Goal: Find specific page/section: Find specific page/section

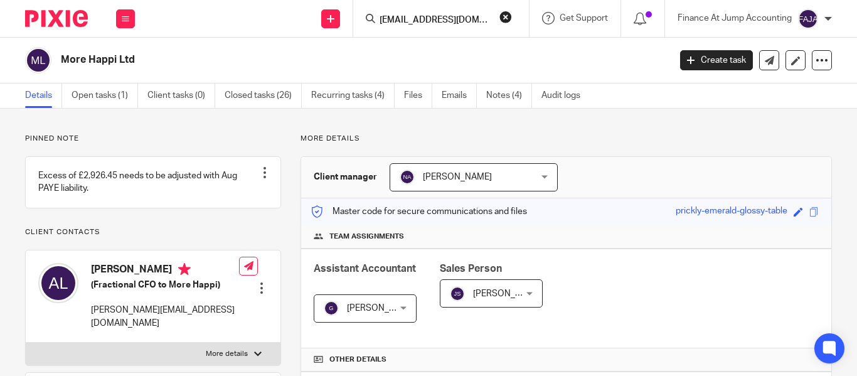
scroll to position [188, 0]
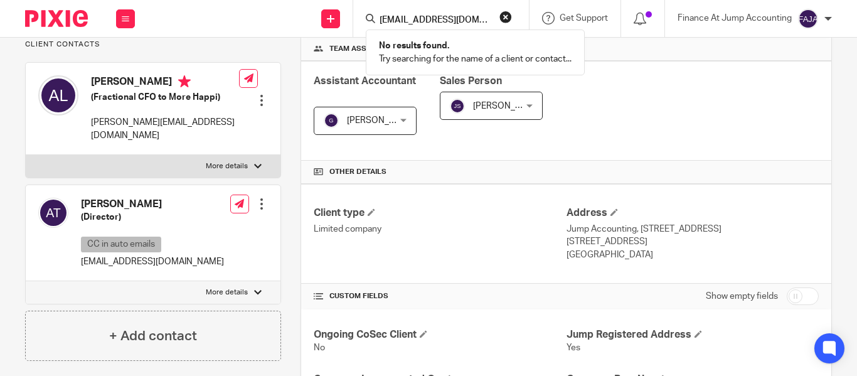
click at [412, 17] on input "[EMAIL_ADDRESS][DOMAIN_NAME]" at bounding box center [435, 20] width 113 height 11
paste input "[EMAIL_ADDRESS][PERSON_NAME][DOMAIN_NAME]"
type input "[EMAIL_ADDRESS][PERSON_NAME][DOMAIN_NAME]"
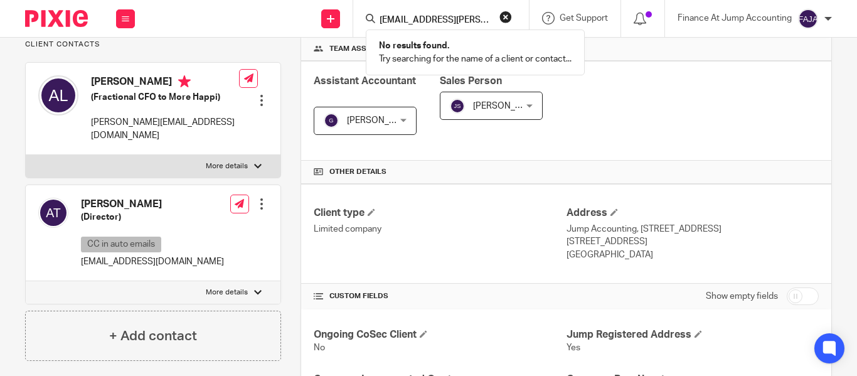
click at [511, 19] on button "reset" at bounding box center [506, 17] width 13 height 13
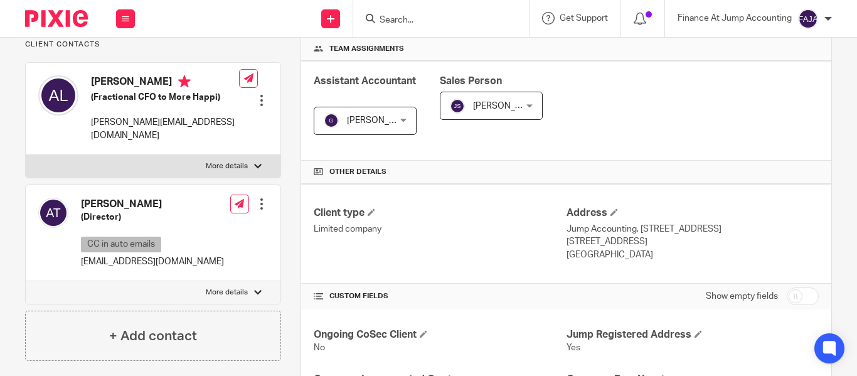
click at [400, 26] on input "Search" at bounding box center [435, 20] width 113 height 11
paste input "[EMAIL_ADDRESS][PERSON_NAME][DOMAIN_NAME]"
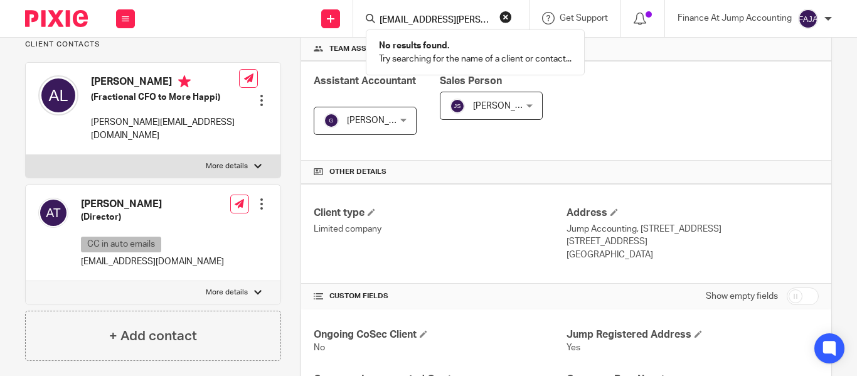
click at [422, 16] on form "[EMAIL_ADDRESS][PERSON_NAME][DOMAIN_NAME]" at bounding box center [446, 19] width 134 height 16
click at [422, 16] on input "[EMAIL_ADDRESS][PERSON_NAME][DOMAIN_NAME]" at bounding box center [435, 20] width 113 height 11
paste input "@[DOMAIN_NAME]"
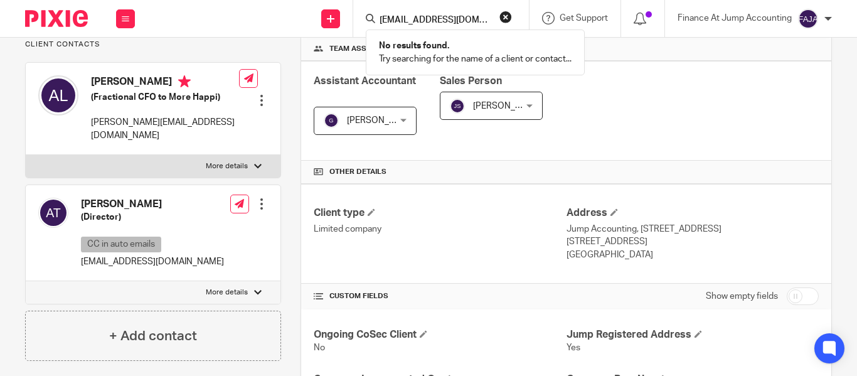
click at [422, 16] on input "[EMAIL_ADDRESS][DOMAIN_NAME]" at bounding box center [435, 20] width 113 height 11
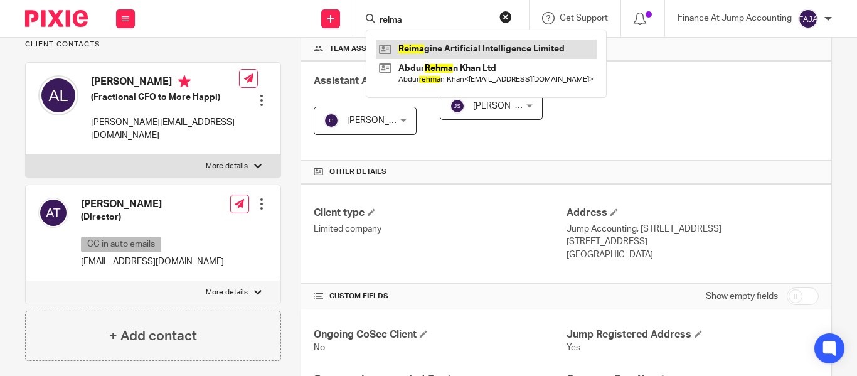
type input "reima"
click at [465, 50] on link at bounding box center [486, 49] width 221 height 19
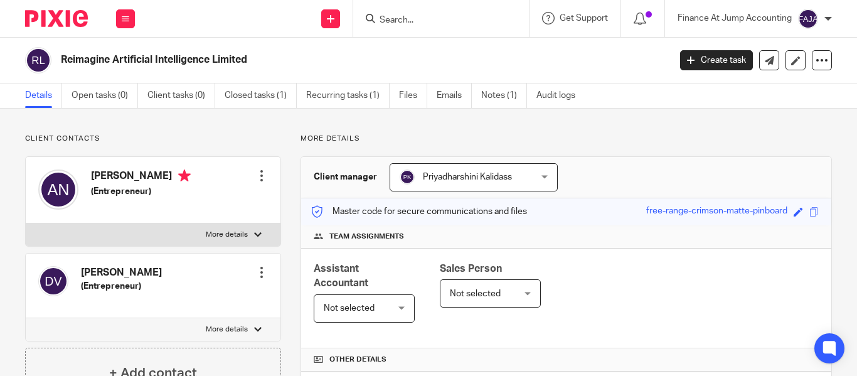
scroll to position [435, 0]
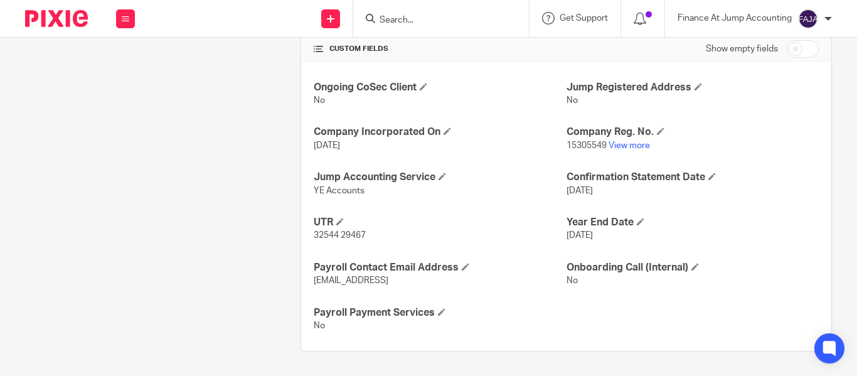
click at [626, 148] on link "View more" at bounding box center [629, 145] width 41 height 9
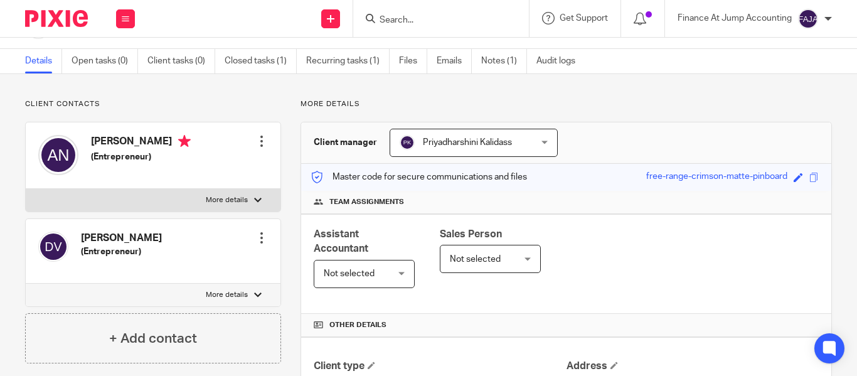
scroll to position [34, 0]
click at [405, 18] on input "Search" at bounding box center [435, 20] width 113 height 11
paste input "INVICTUS ROBOTICS LTD"
type input "INVICTUS ROBOTICS LTD"
